Goal: Task Accomplishment & Management: Use online tool/utility

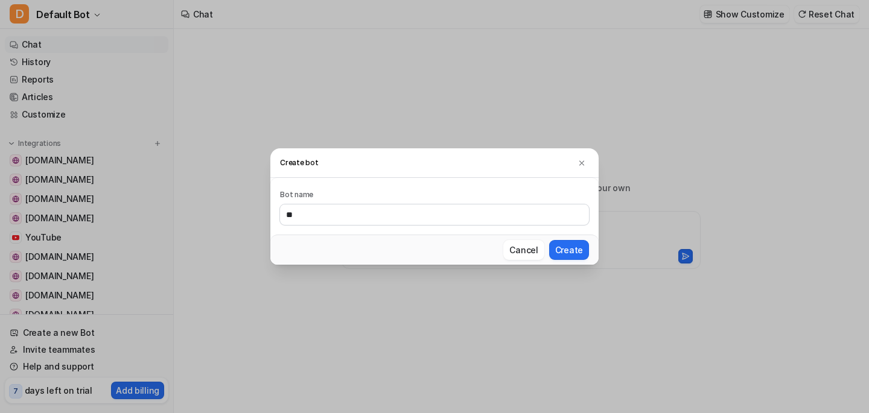
type input "*"
type input "*****"
click at [564, 249] on button "Create" at bounding box center [569, 250] width 40 height 20
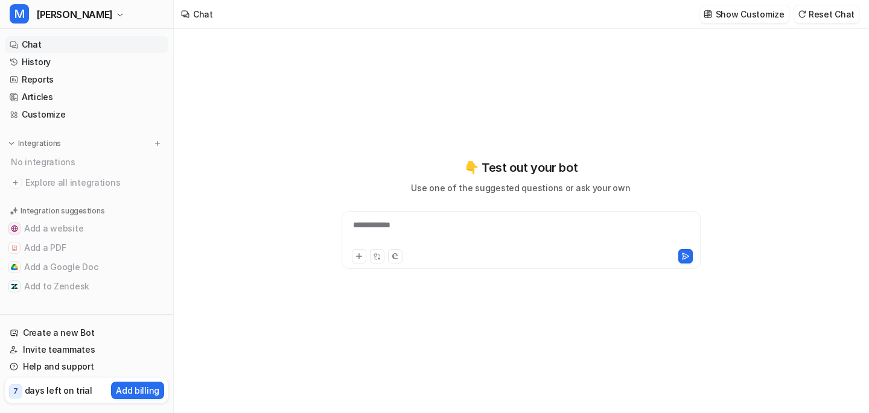
type textarea "**********"
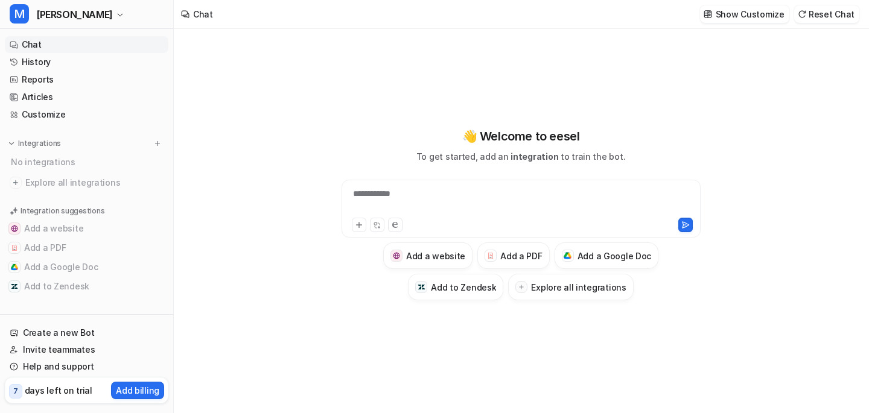
scroll to position [1, 0]
click at [358, 224] on icon at bounding box center [358, 225] width 5 height 5
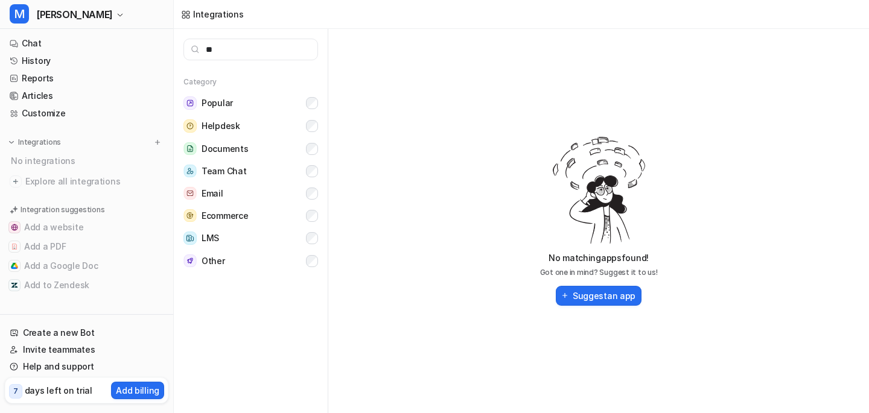
type input "*"
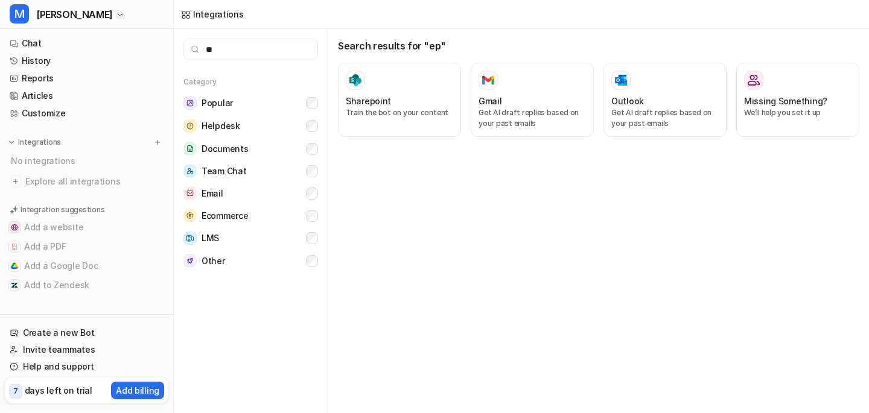
type input "*"
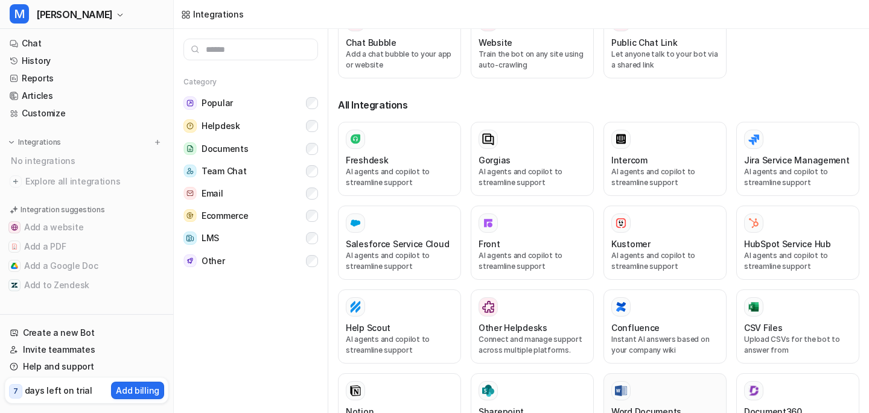
scroll to position [148, 0]
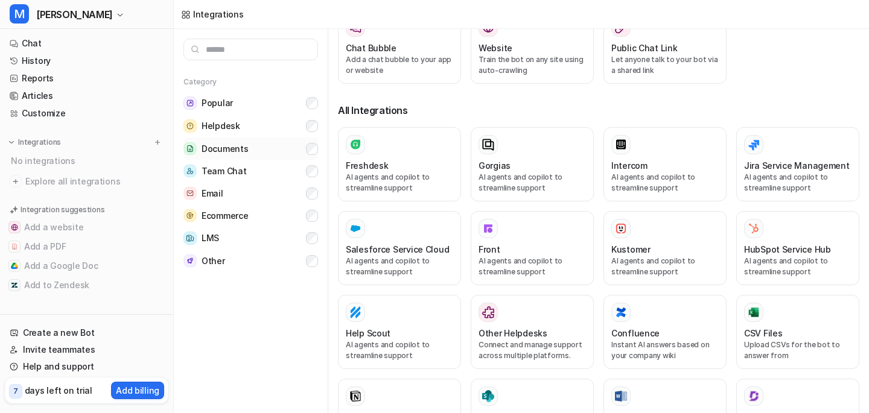
click at [229, 147] on span "Documents" at bounding box center [225, 149] width 46 height 12
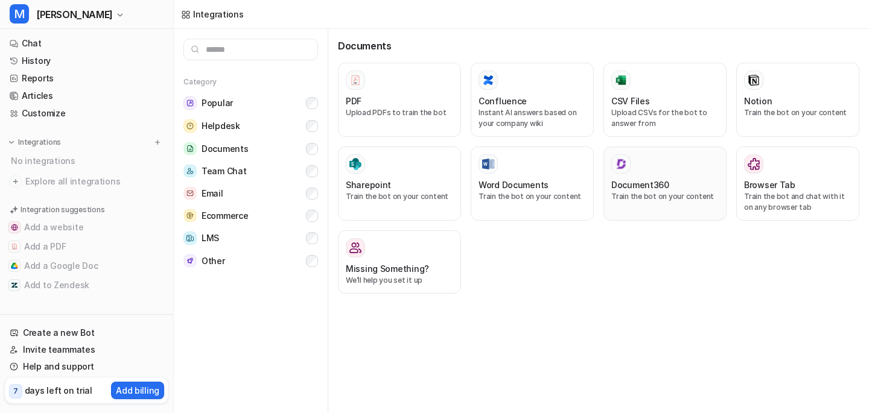
click at [623, 180] on h3 "Document360" at bounding box center [640, 185] width 58 height 13
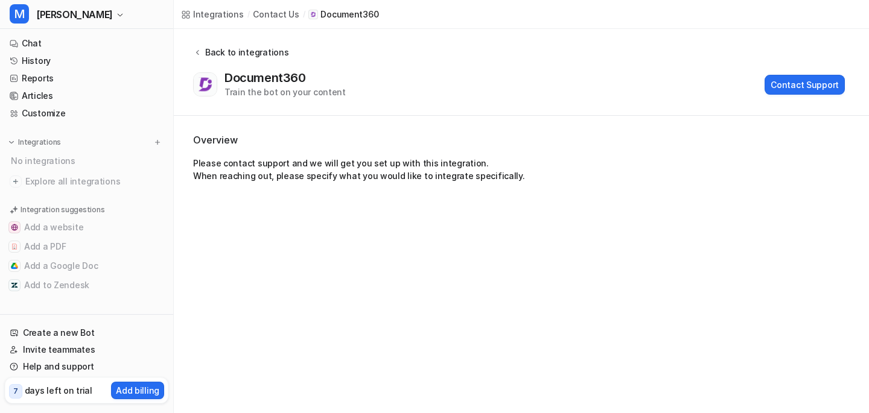
click at [199, 54] on icon at bounding box center [197, 52] width 8 height 9
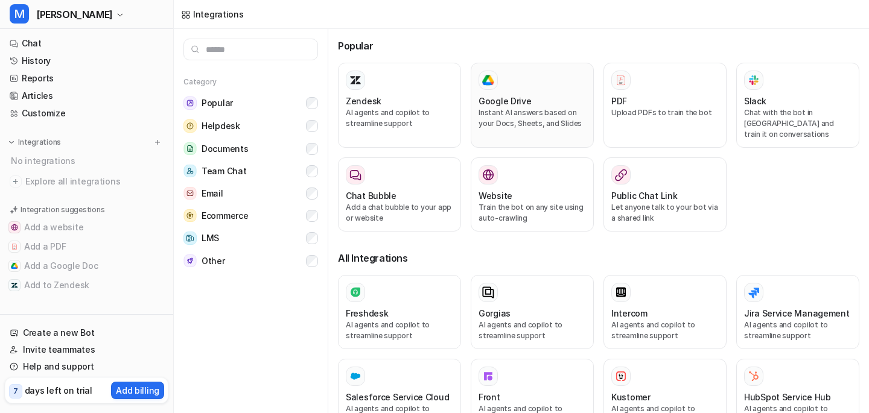
click at [523, 100] on h3 "Google Drive" at bounding box center [505, 101] width 53 height 13
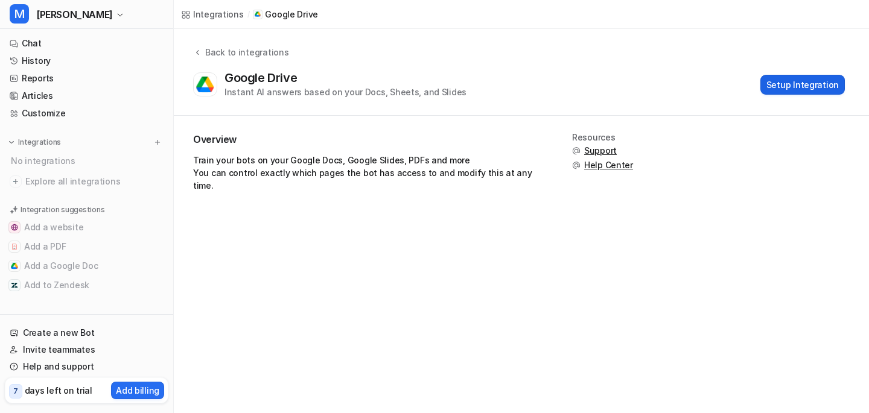
click at [785, 82] on button "Setup Integration" at bounding box center [802, 85] width 84 height 20
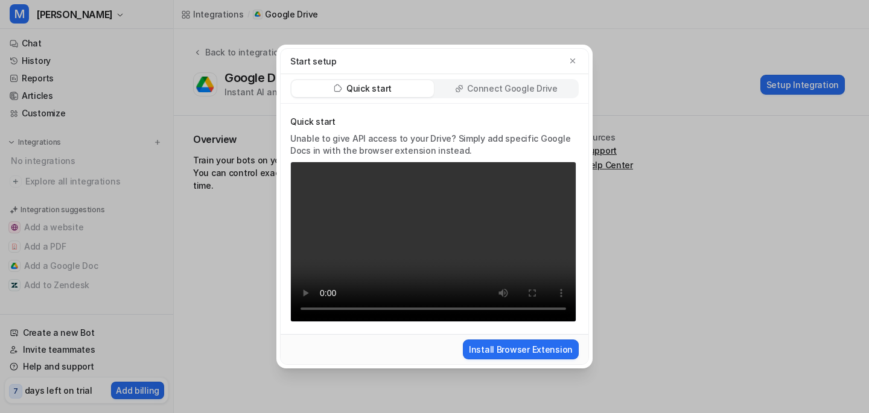
click at [510, 89] on p "Connect Google Drive" at bounding box center [512, 89] width 90 height 12
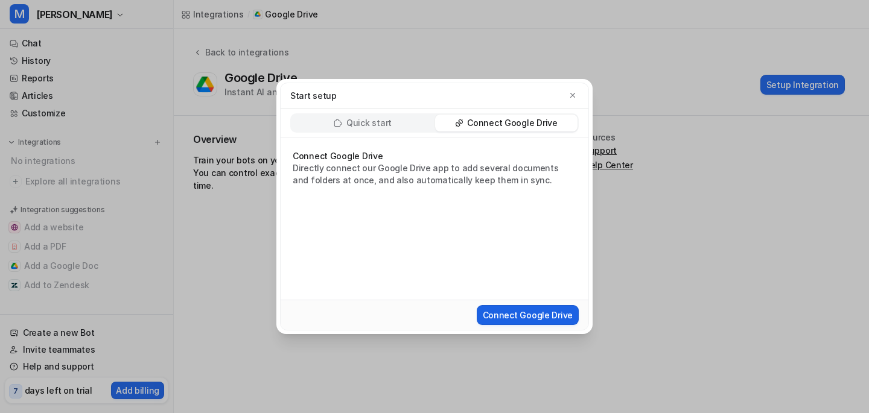
click at [510, 307] on button "Connect Google Drive" at bounding box center [528, 315] width 102 height 20
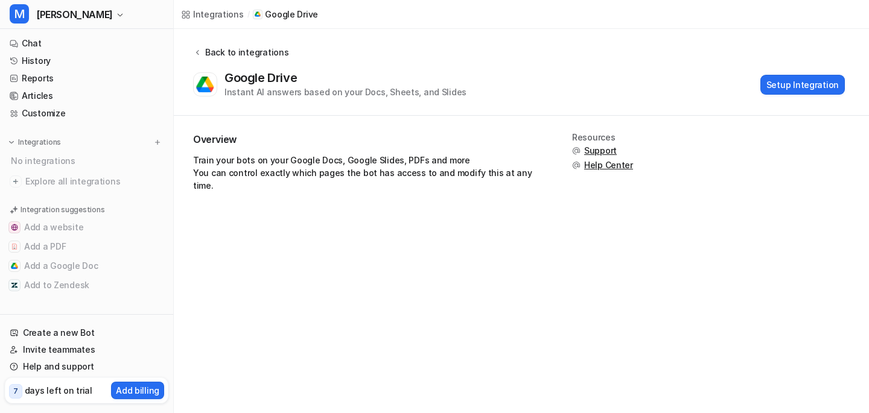
click at [202, 54] on div "Back to integrations" at bounding box center [245, 52] width 87 height 13
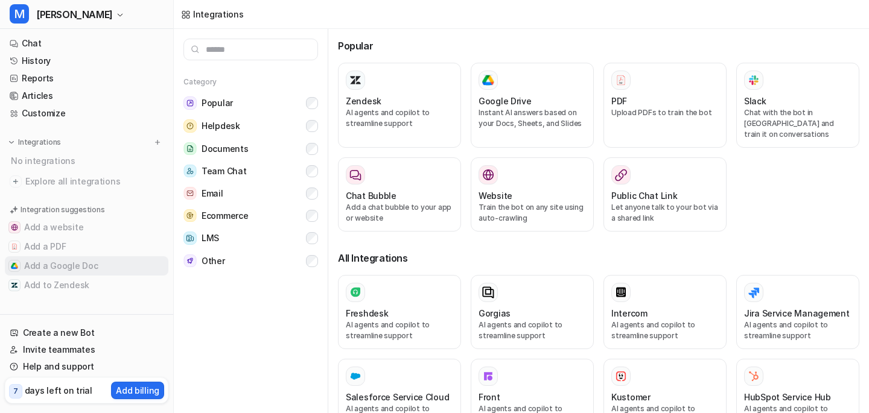
click at [72, 273] on button "Add a Google Doc" at bounding box center [87, 265] width 164 height 19
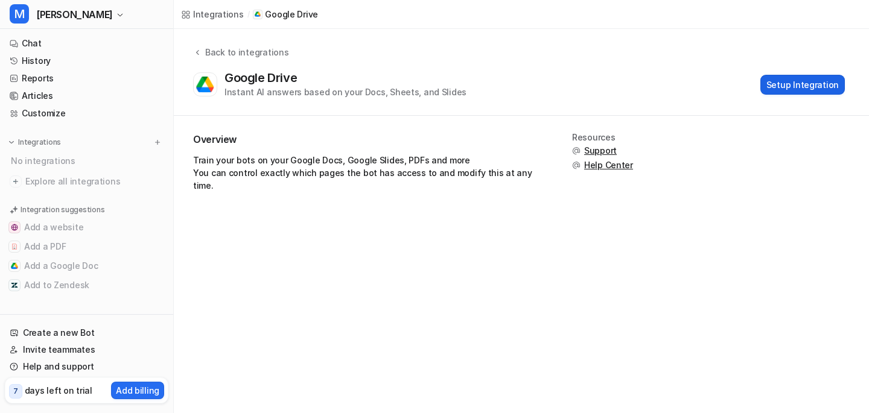
click at [820, 82] on button "Setup Integration" at bounding box center [802, 85] width 84 height 20
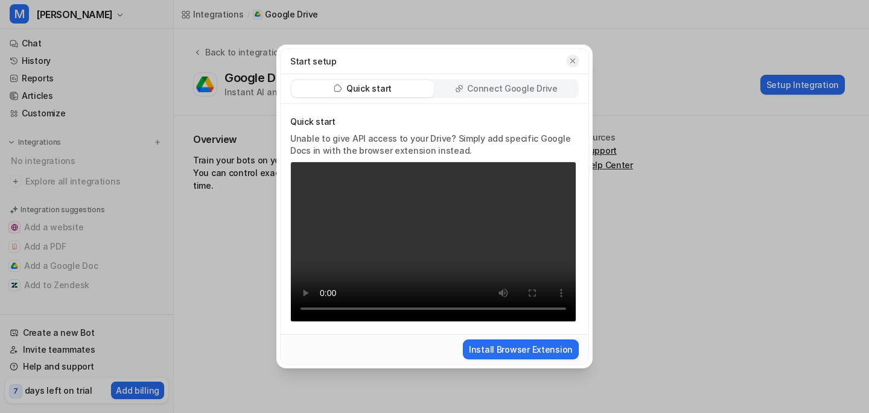
click at [570, 57] on icon "button" at bounding box center [572, 61] width 8 height 8
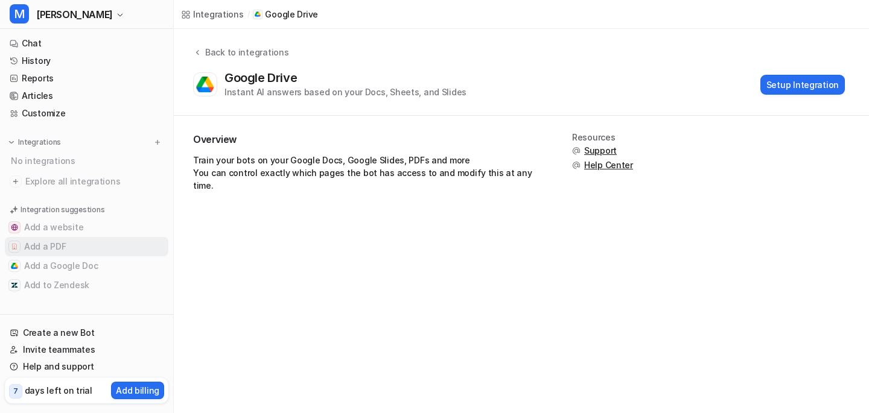
click at [77, 254] on button "Add a PDF" at bounding box center [87, 246] width 164 height 19
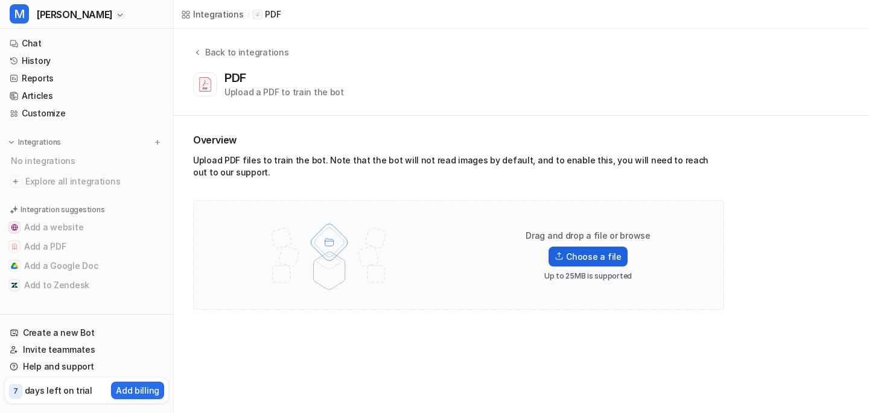
click at [564, 253] on img at bounding box center [559, 256] width 9 height 8
click at [0, 0] on input "Choose a file" at bounding box center [0, 0] width 0 height 0
click at [576, 256] on label "Choose a file" at bounding box center [588, 257] width 78 height 20
click at [0, 0] on input "Choose a file" at bounding box center [0, 0] width 0 height 0
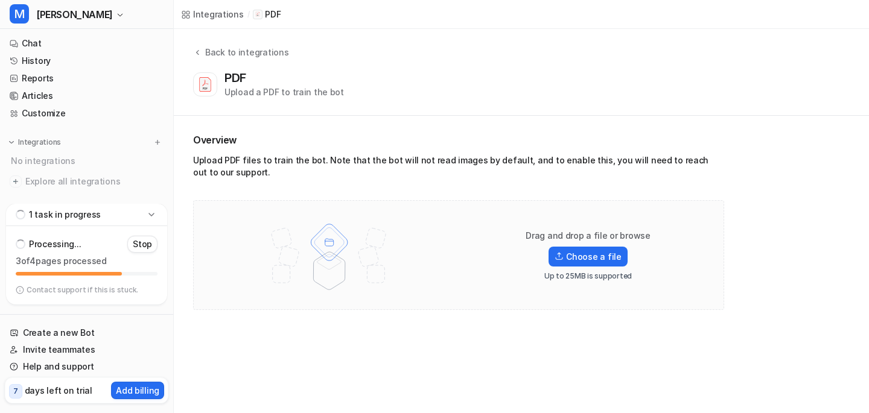
click at [149, 210] on icon at bounding box center [151, 215] width 12 height 12
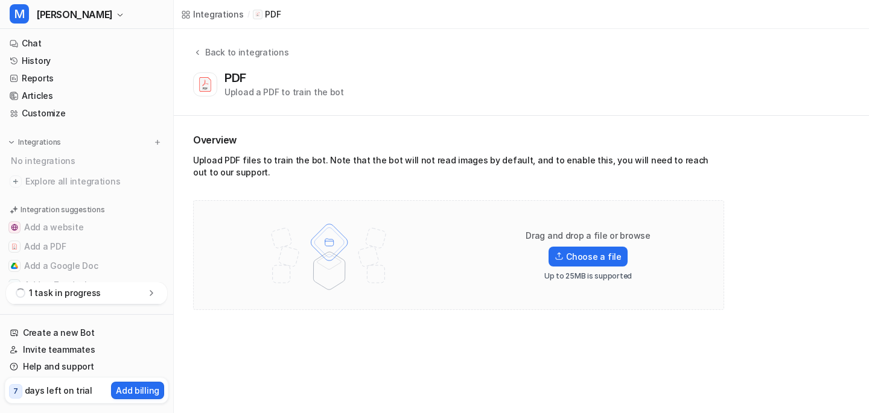
click at [129, 291] on div "1 task in progress" at bounding box center [86, 293] width 161 height 22
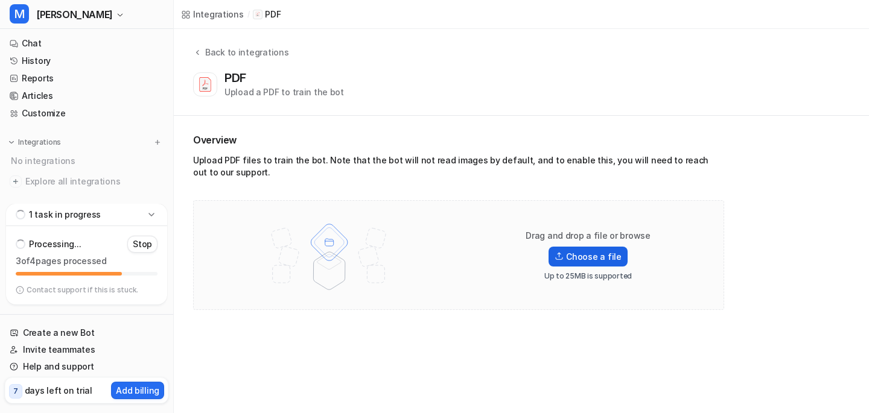
click at [579, 260] on label "Choose a file" at bounding box center [588, 257] width 78 height 20
click at [0, 0] on input "Choose a file" at bounding box center [0, 0] width 0 height 0
click at [110, 214] on div "1 task in progress" at bounding box center [86, 215] width 161 height 22
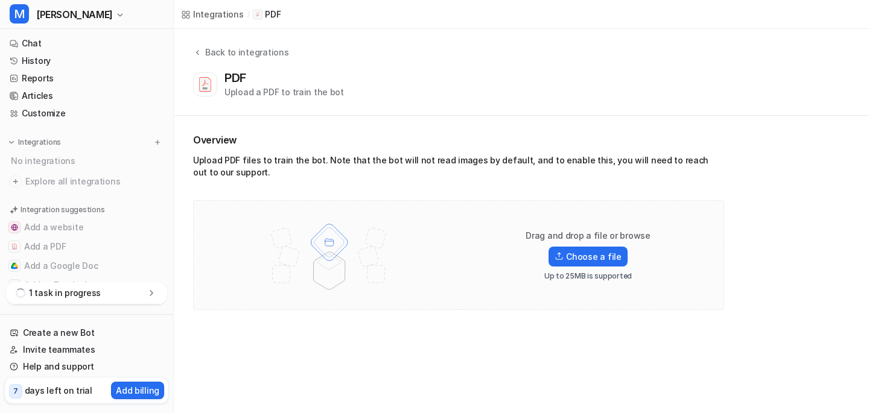
click at [104, 291] on div "1 task in progress" at bounding box center [86, 293] width 161 height 22
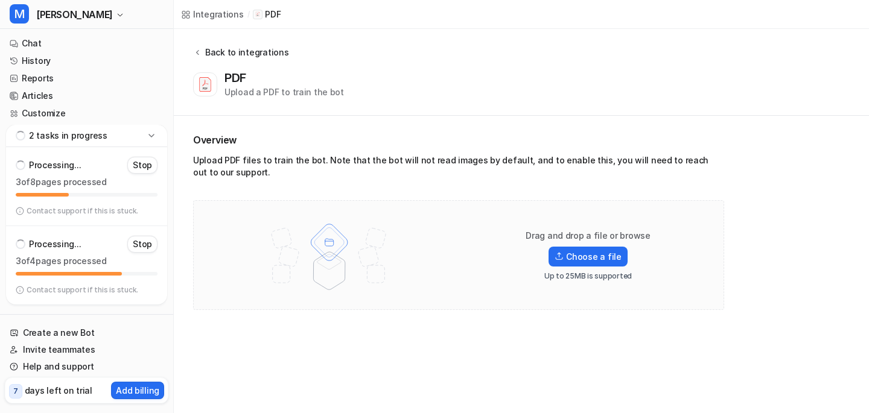
click at [229, 51] on div "Back to integrations" at bounding box center [245, 52] width 87 height 13
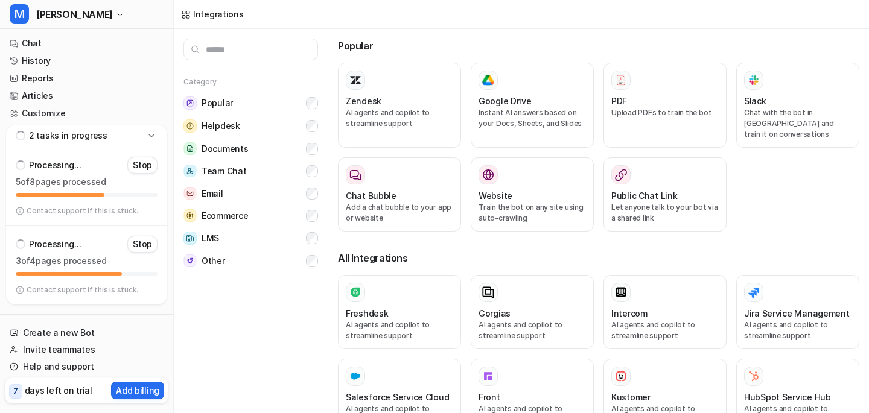
click at [98, 138] on p "2 tasks in progress" at bounding box center [68, 136] width 78 height 12
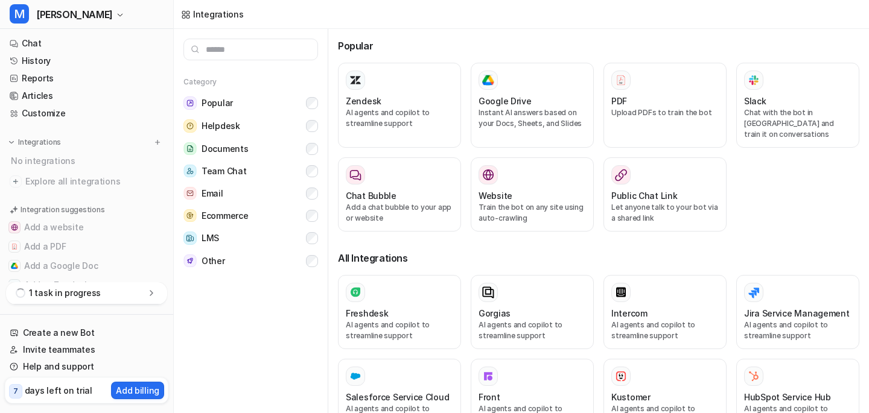
click at [148, 293] on icon at bounding box center [151, 293] width 12 height 12
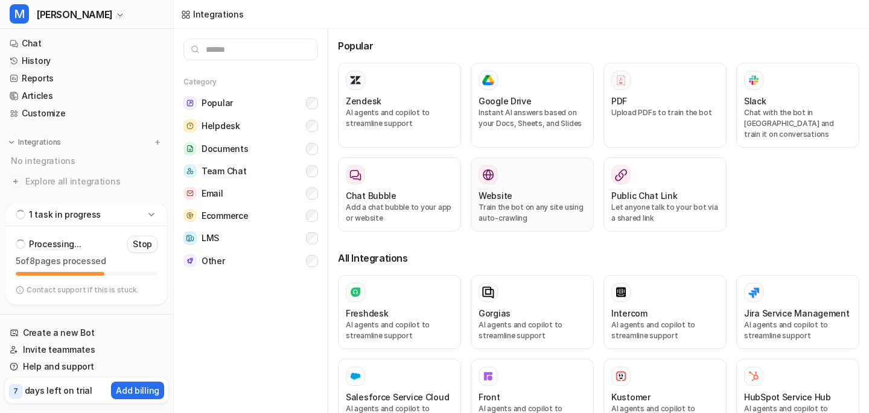
scroll to position [6, 0]
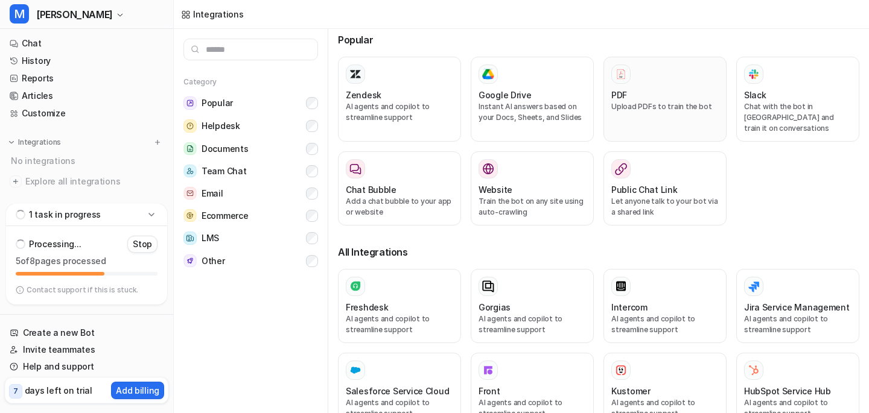
click at [678, 114] on div "PDF Upload PDFs to train the bot" at bounding box center [664, 99] width 107 height 69
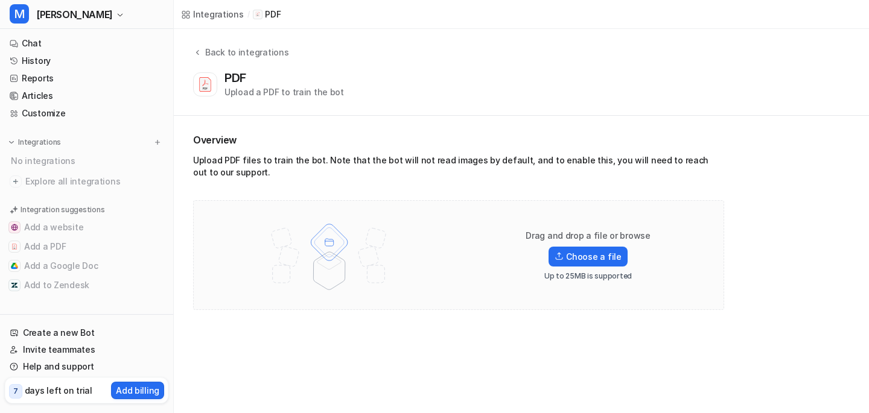
click at [205, 45] on div "Back to integrations PDF Upload a PDF to train the bot" at bounding box center [521, 72] width 695 height 87
click at [203, 52] on div "Back to integrations" at bounding box center [245, 52] width 87 height 13
click at [103, 38] on link "Chat" at bounding box center [87, 43] width 164 height 17
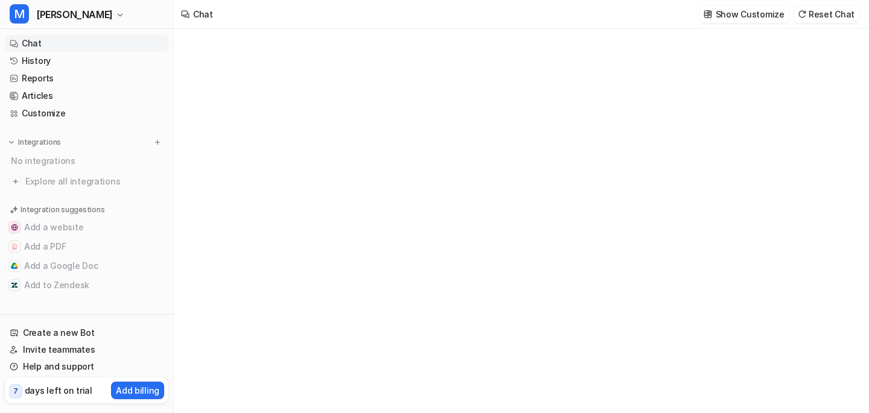
type textarea "**********"
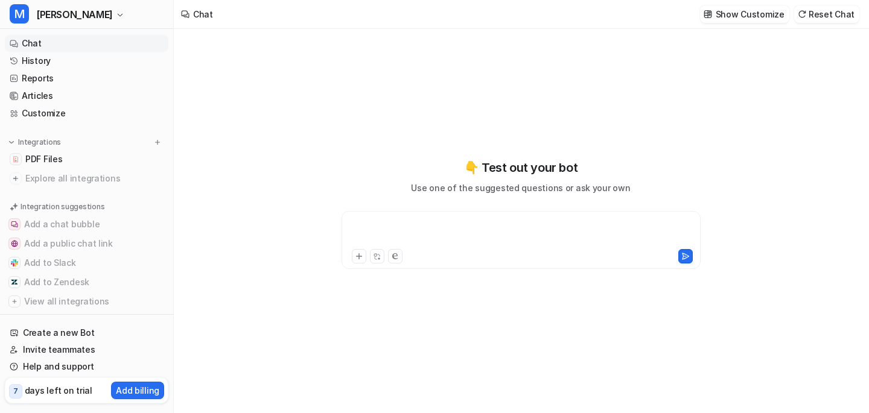
click at [494, 237] on div at bounding box center [521, 233] width 353 height 28
paste div
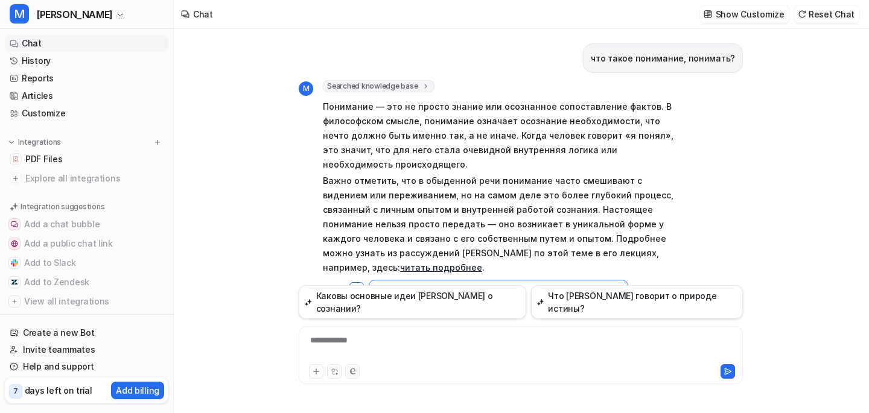
scroll to position [68, 0]
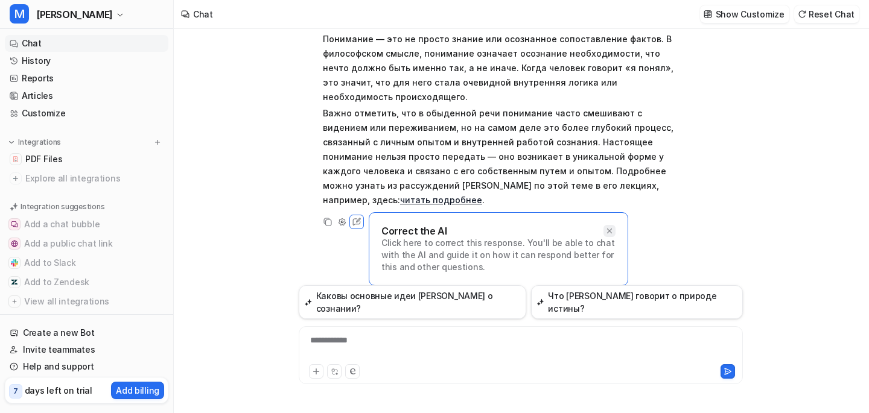
click at [608, 228] on icon at bounding box center [609, 231] width 8 height 8
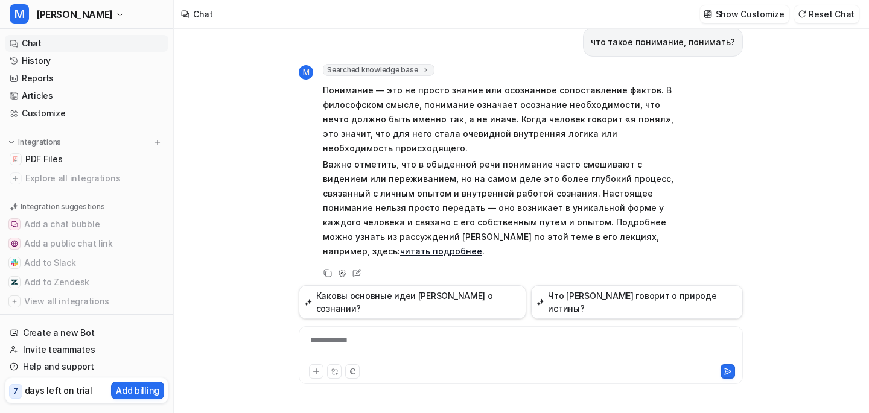
scroll to position [17, 0]
click at [401, 64] on span "Searched knowledge base" at bounding box center [379, 69] width 112 height 12
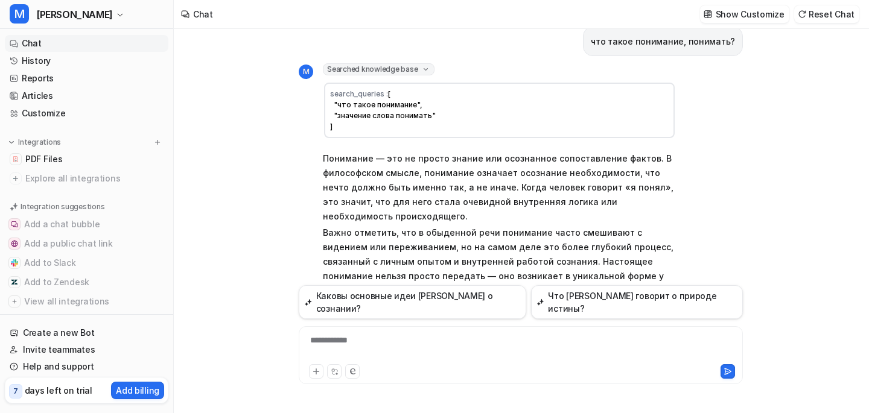
click at [401, 65] on span "Searched knowledge base" at bounding box center [379, 69] width 112 height 12
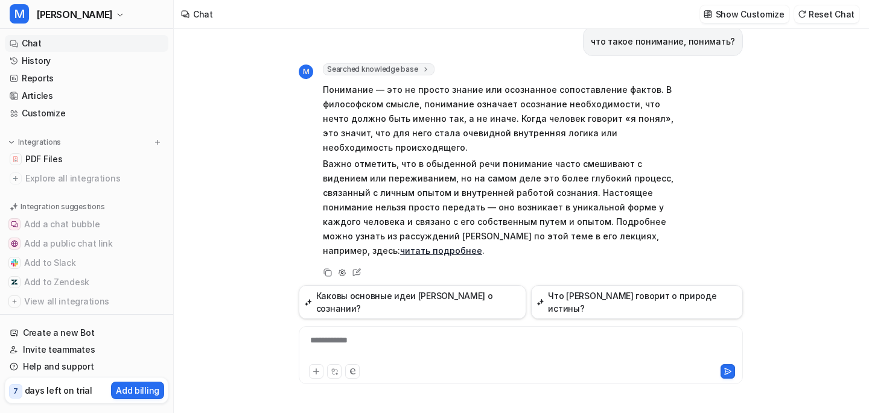
scroll to position [25, 0]
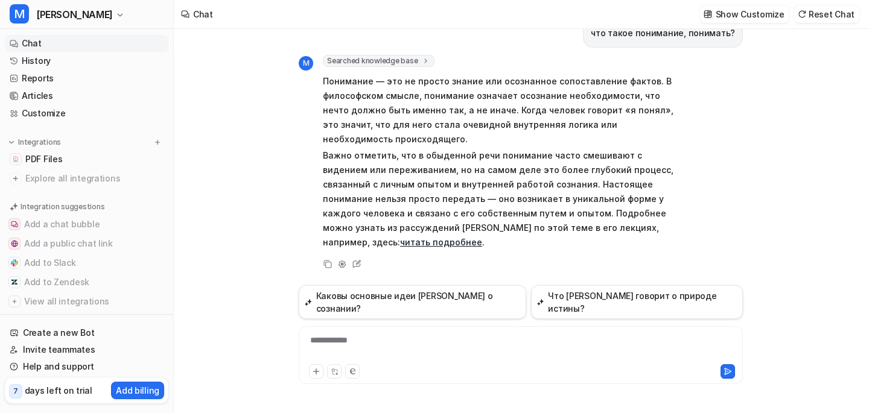
click at [419, 244] on link "читать подробнее" at bounding box center [441, 242] width 82 height 10
click at [522, 355] on div "**********" at bounding box center [521, 348] width 438 height 28
click at [442, 362] on div at bounding box center [521, 370] width 438 height 17
click at [410, 338] on div "**********" at bounding box center [521, 348] width 438 height 28
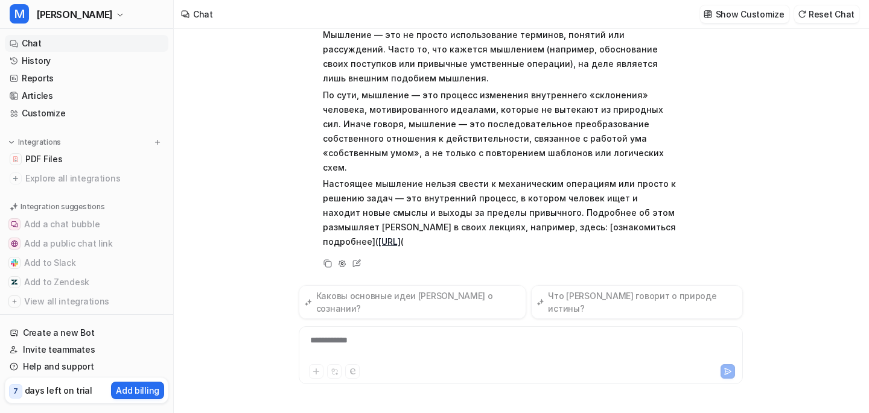
scroll to position [317, 0]
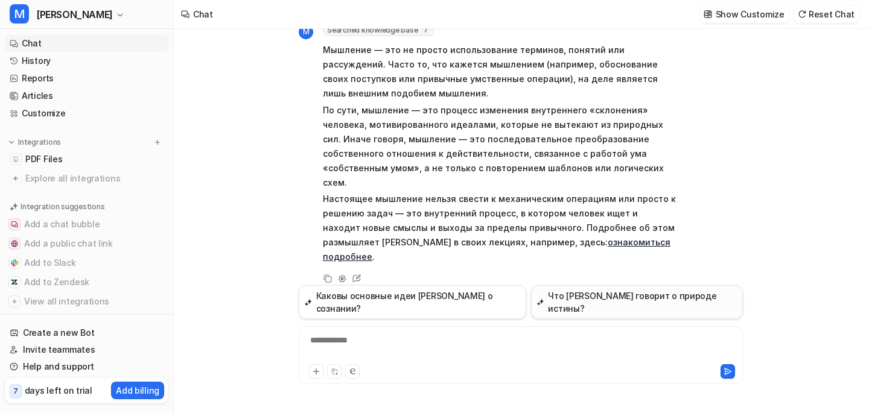
click at [562, 303] on button "Что [PERSON_NAME] говорит о природе истины?" at bounding box center [637, 302] width 212 height 34
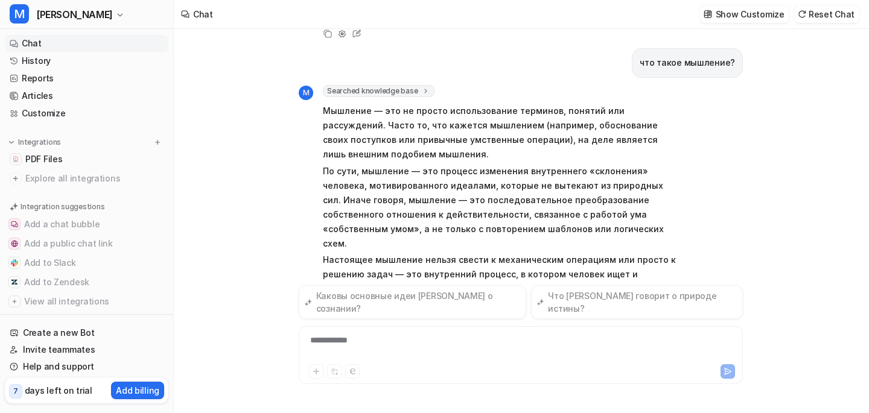
scroll to position [252, 0]
